Goal: Task Accomplishment & Management: Manage account settings

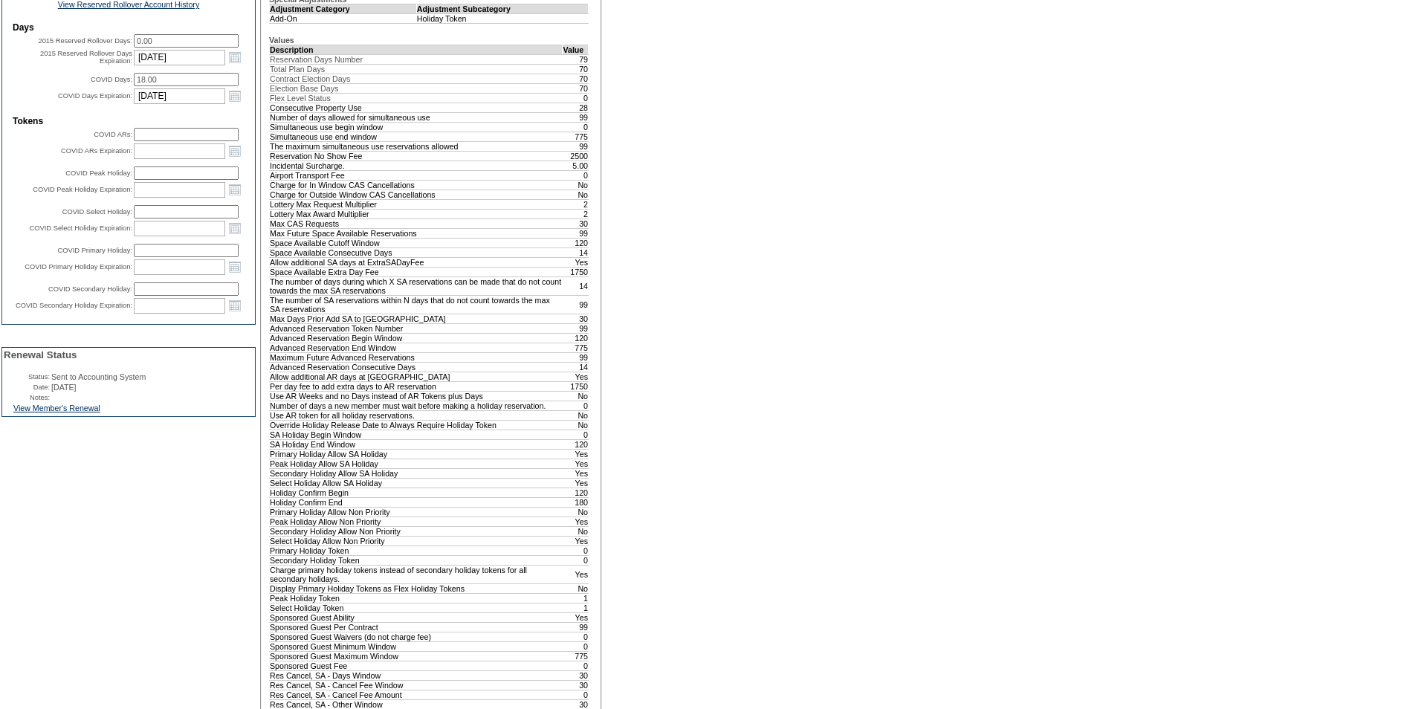
scroll to position [669, 0]
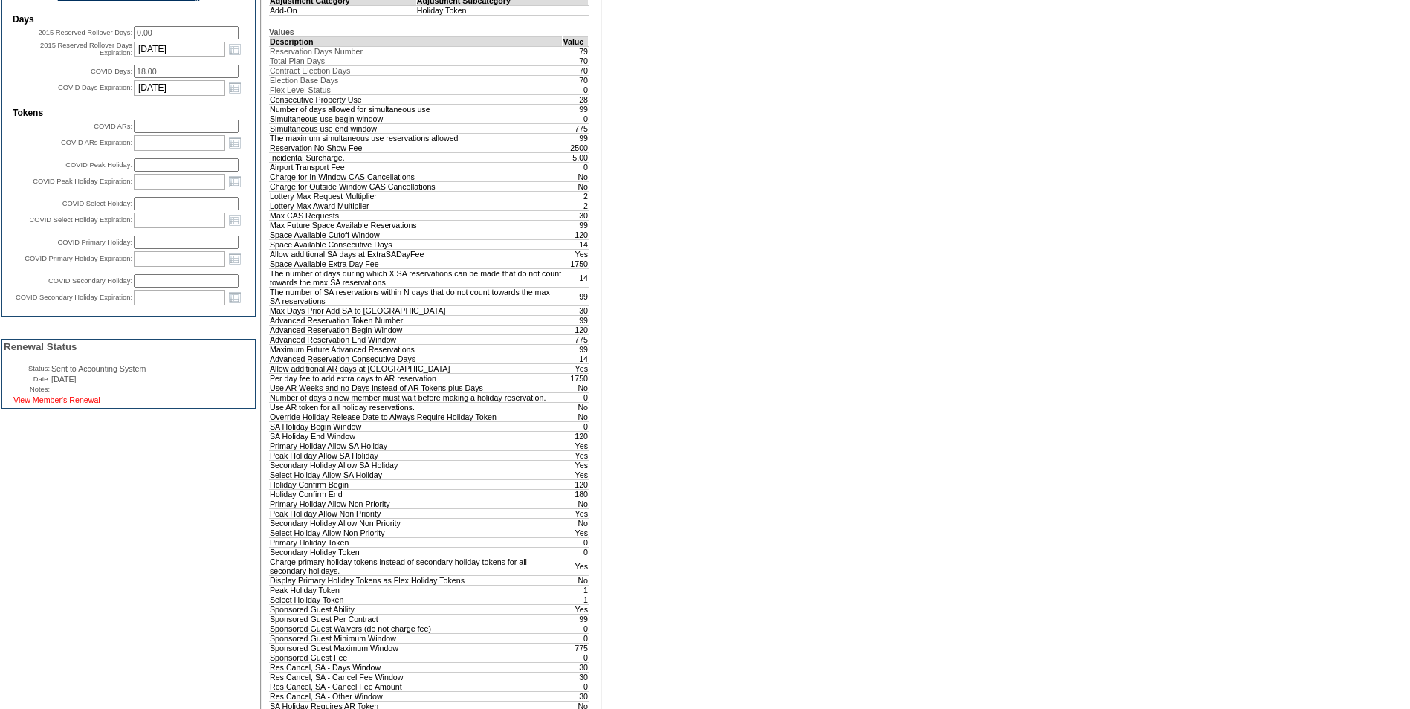
click at [77, 404] on link "View Member's Renewal" at bounding box center [56, 399] width 87 height 9
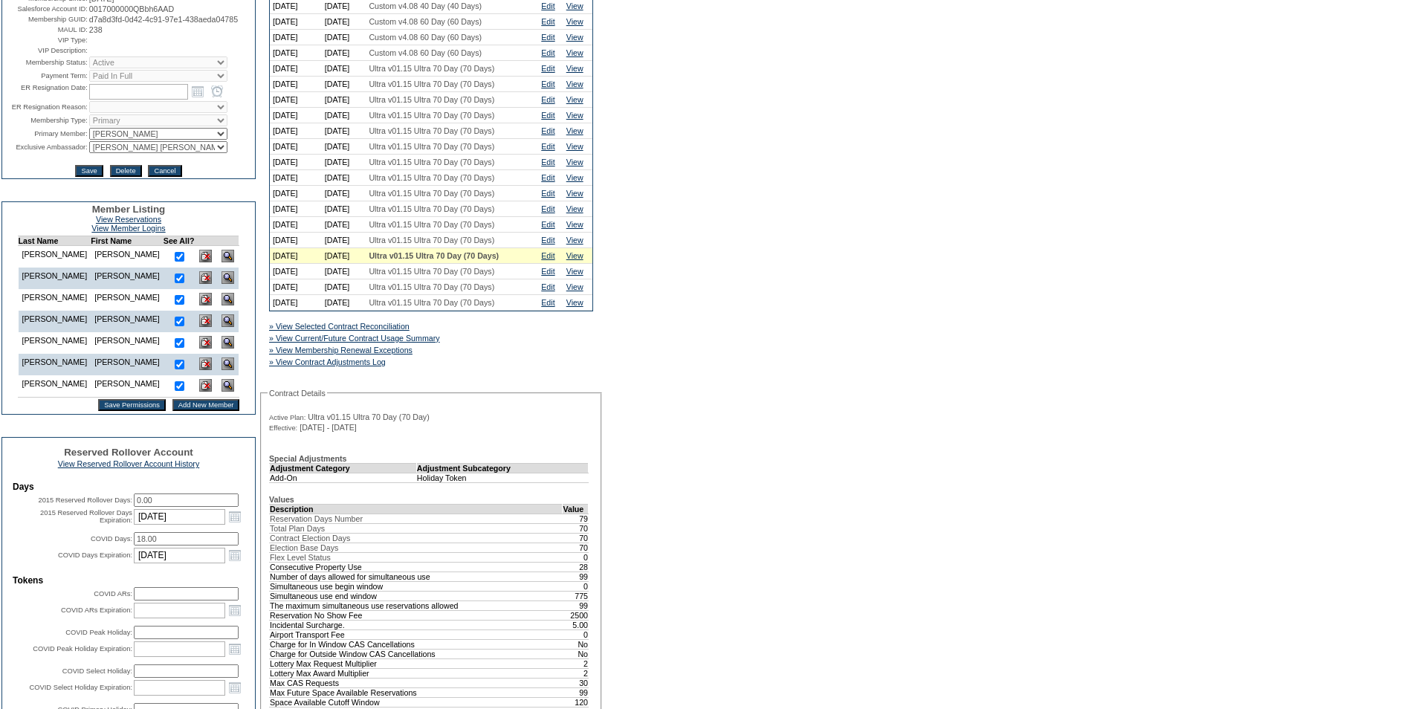
scroll to position [74, 0]
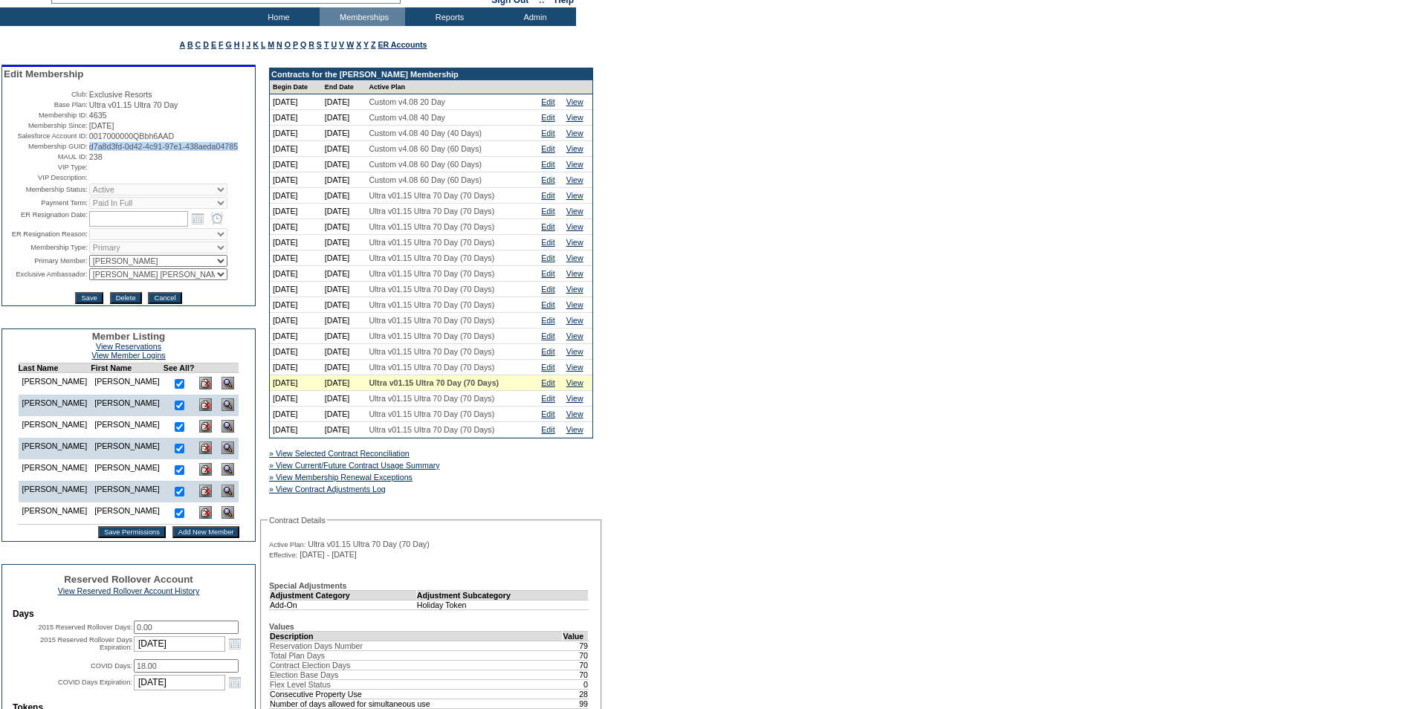
drag, startPoint x: 147, startPoint y: 167, endPoint x: 85, endPoint y: 156, distance: 62.7
click at [89, 151] on td "d7a8d3fd-0d42-4c91-97e1-438aeda04785" at bounding box center [171, 146] width 164 height 9
copy span "d7a8d3fd-0d42-4c91-97e1-438aeda04785"
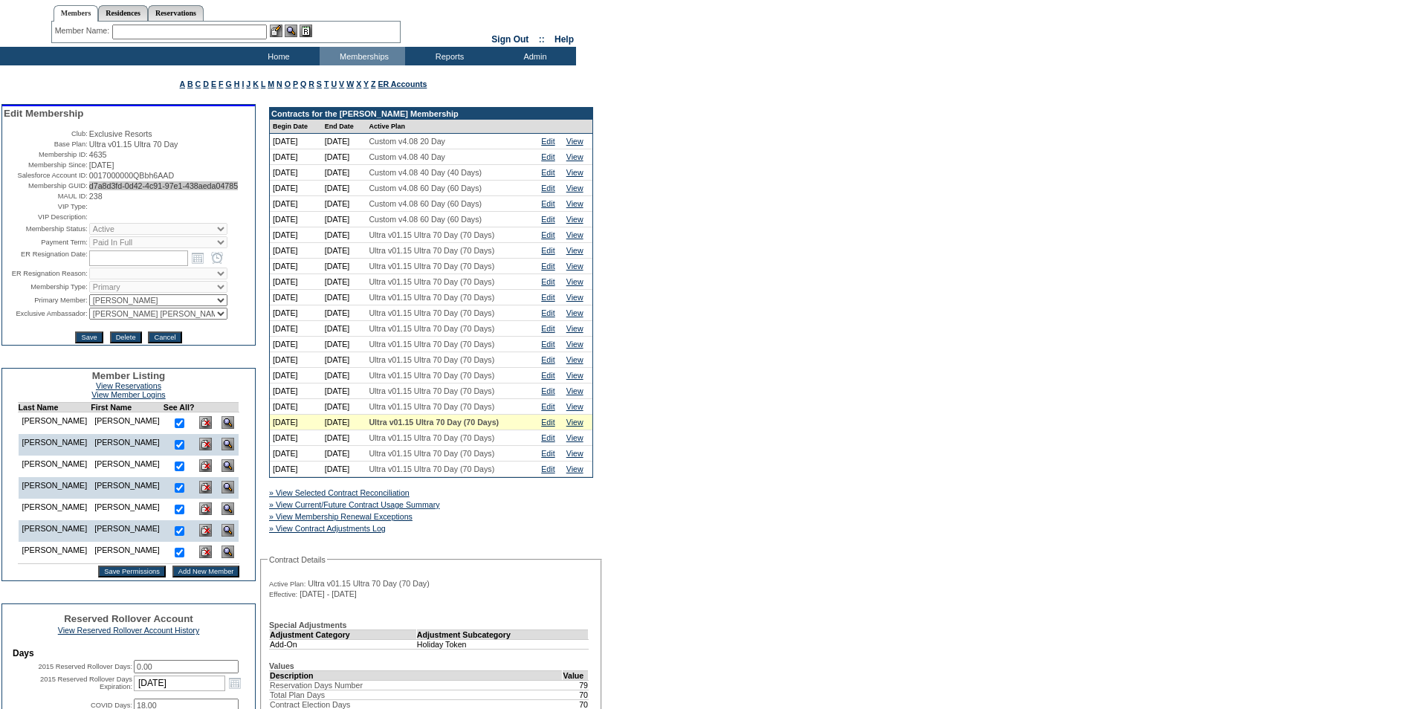
scroll to position [0, 0]
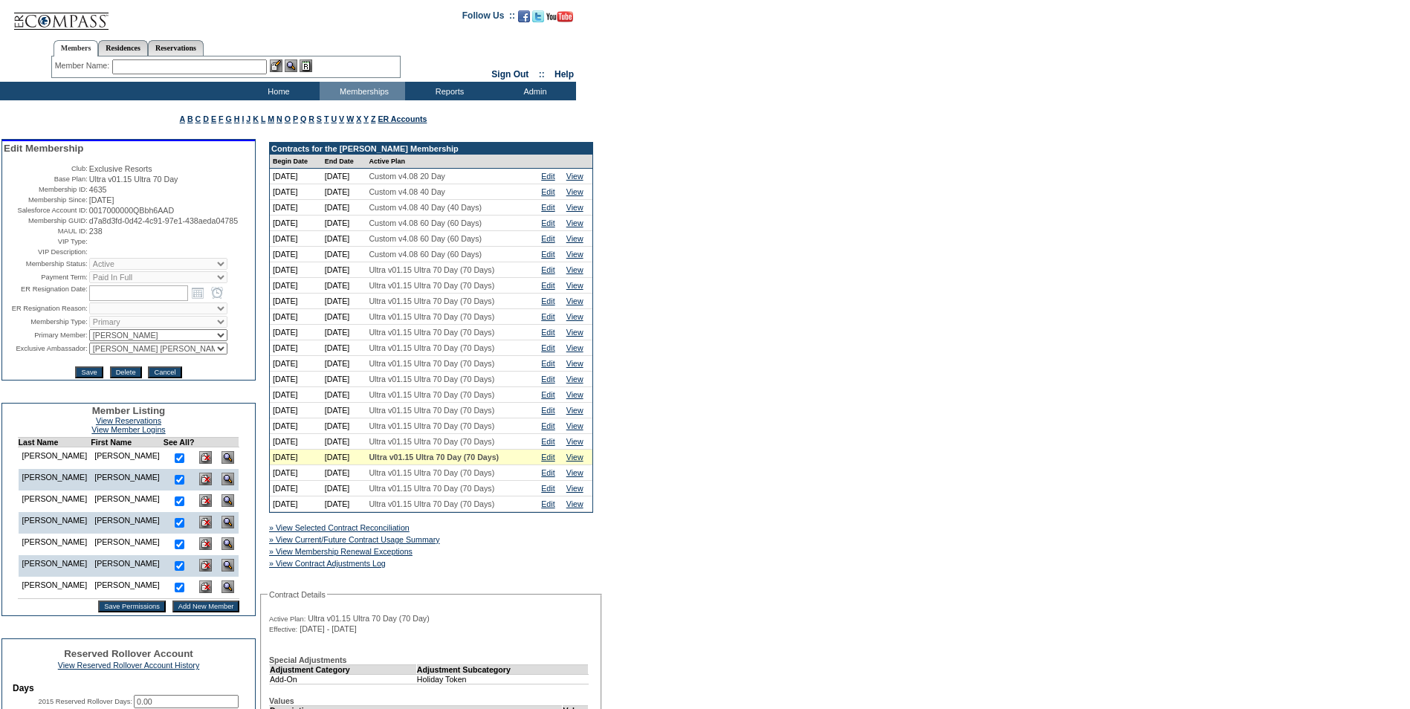
click at [190, 65] on input "text" at bounding box center [189, 66] width 155 height 15
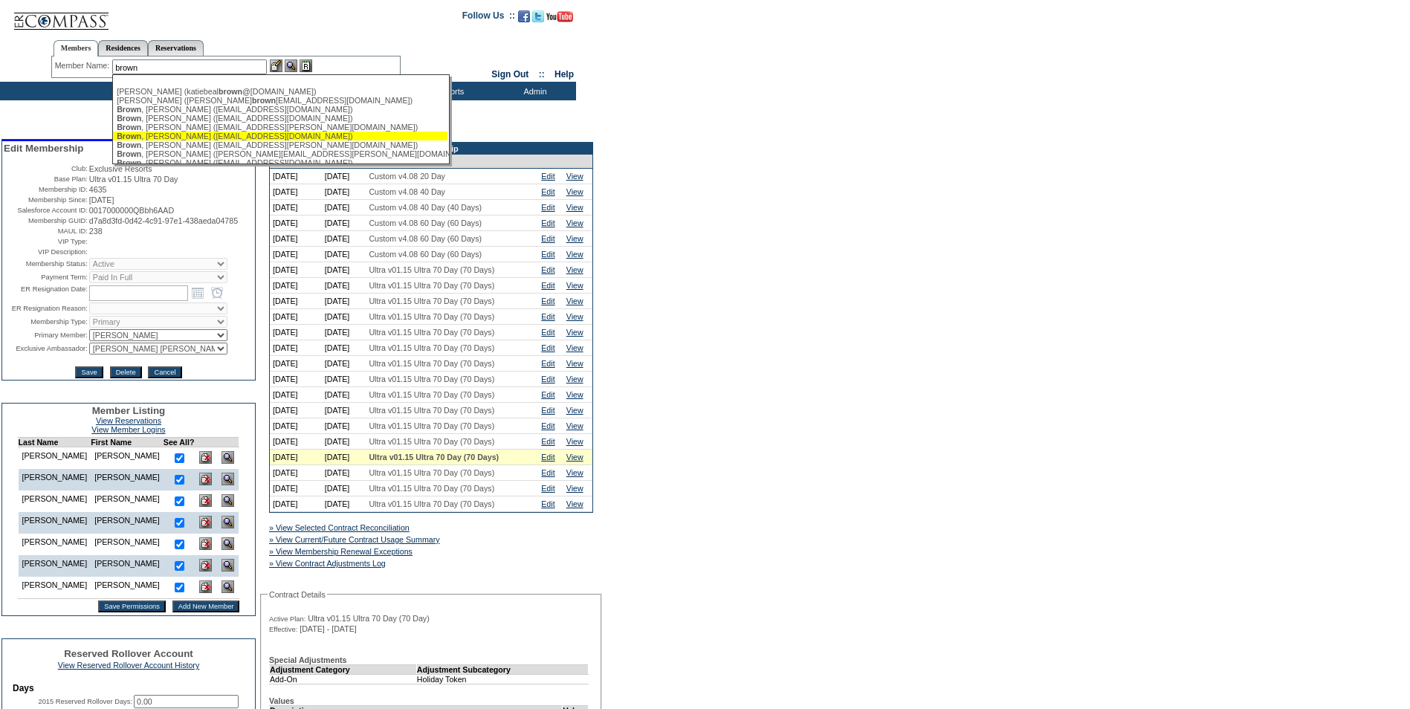
type input "brown"
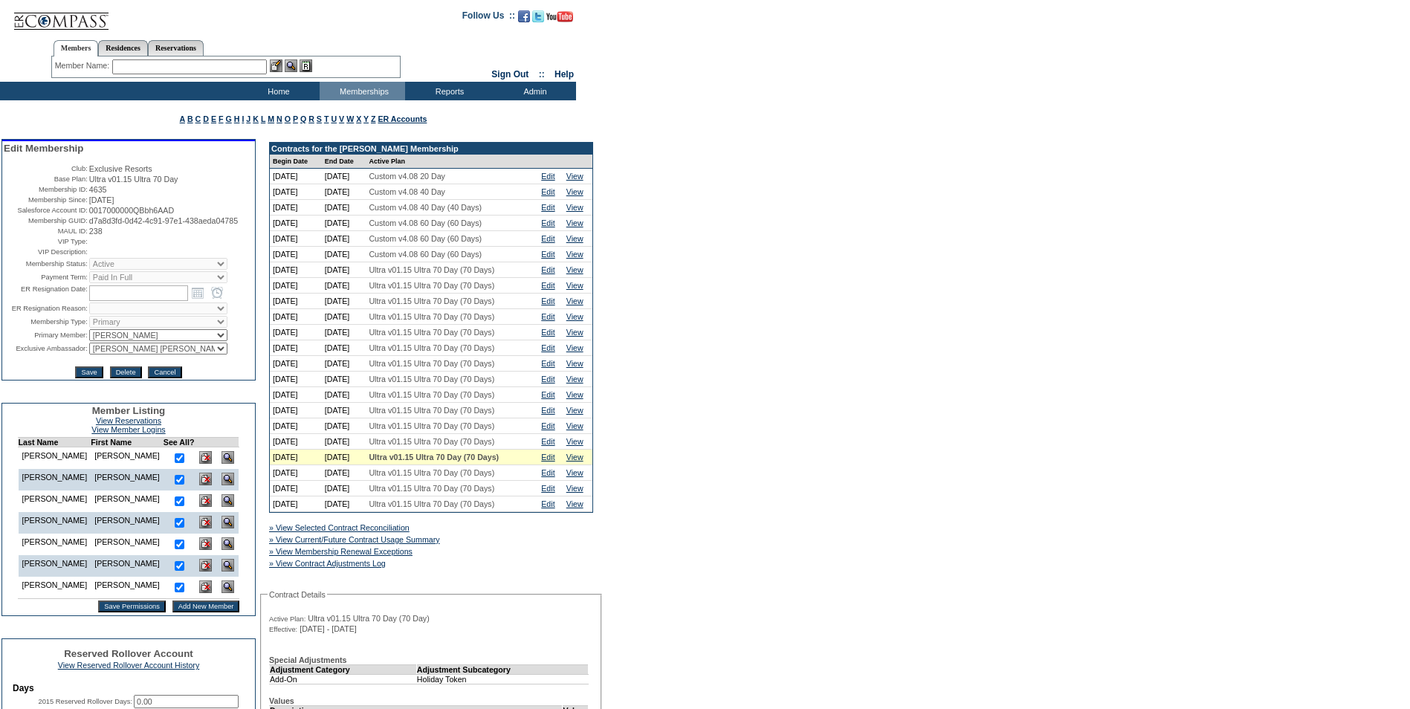
click at [146, 68] on input "text" at bounding box center [189, 66] width 155 height 15
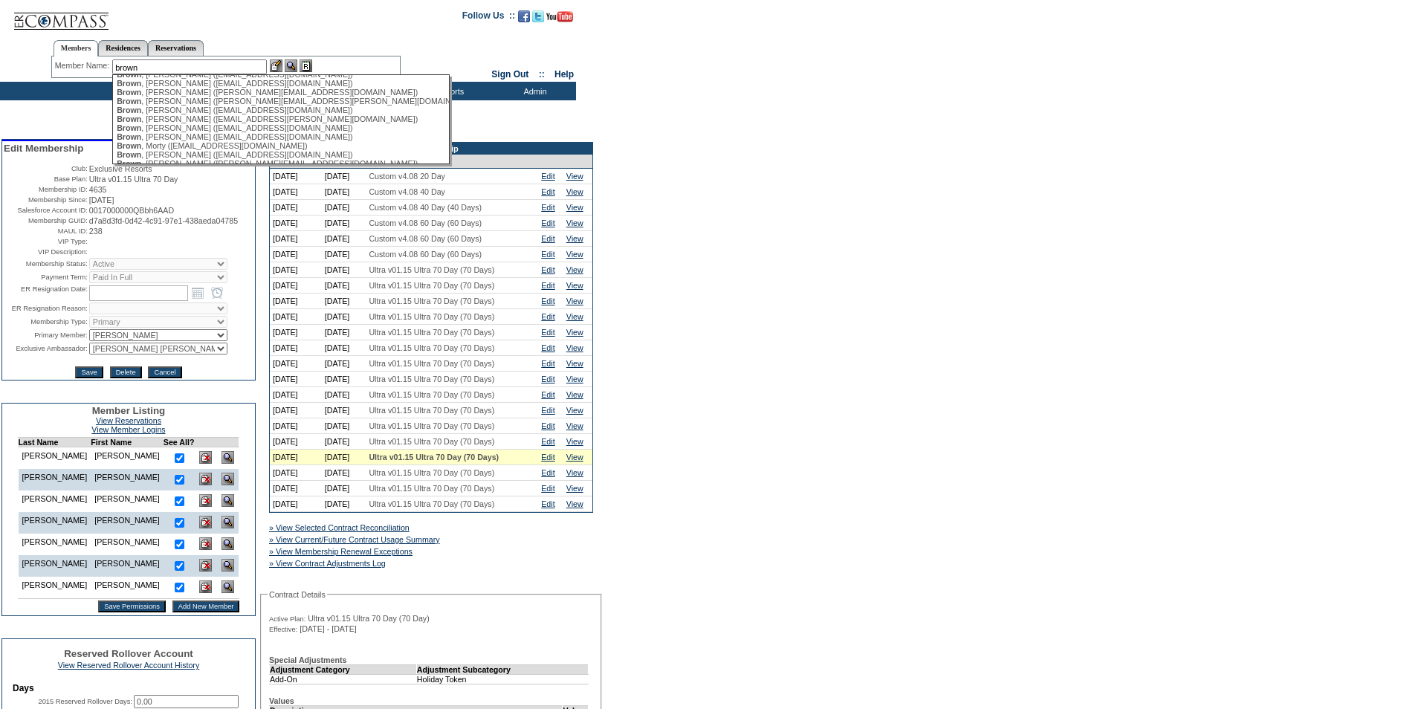
scroll to position [268, 0]
click at [270, 114] on div "Brown , Margery (brown.margery@yahoo.com)" at bounding box center [280, 109] width 327 height 9
type input "Brown, Margery (brown.margery@yahoo.com)"
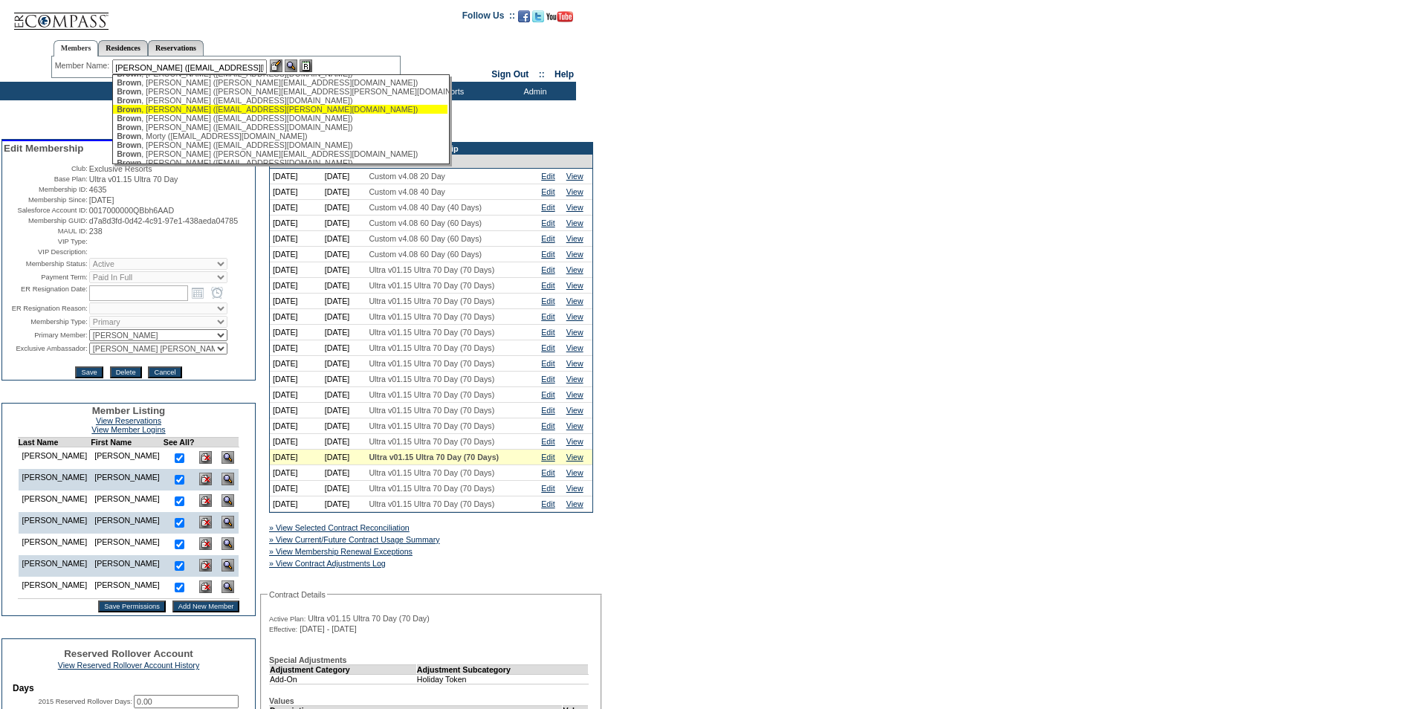
scroll to position [0, 0]
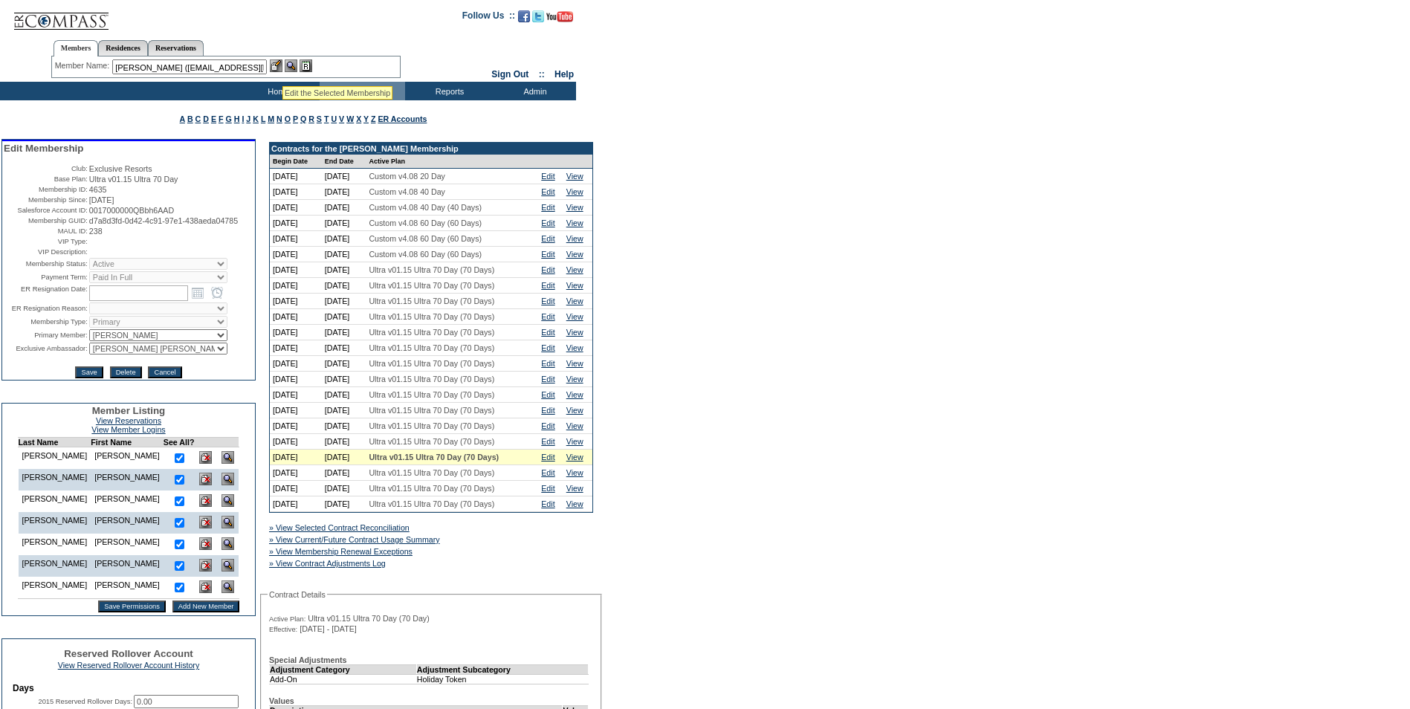
click at [277, 67] on img at bounding box center [276, 65] width 13 height 13
